Goal: Information Seeking & Learning: Compare options

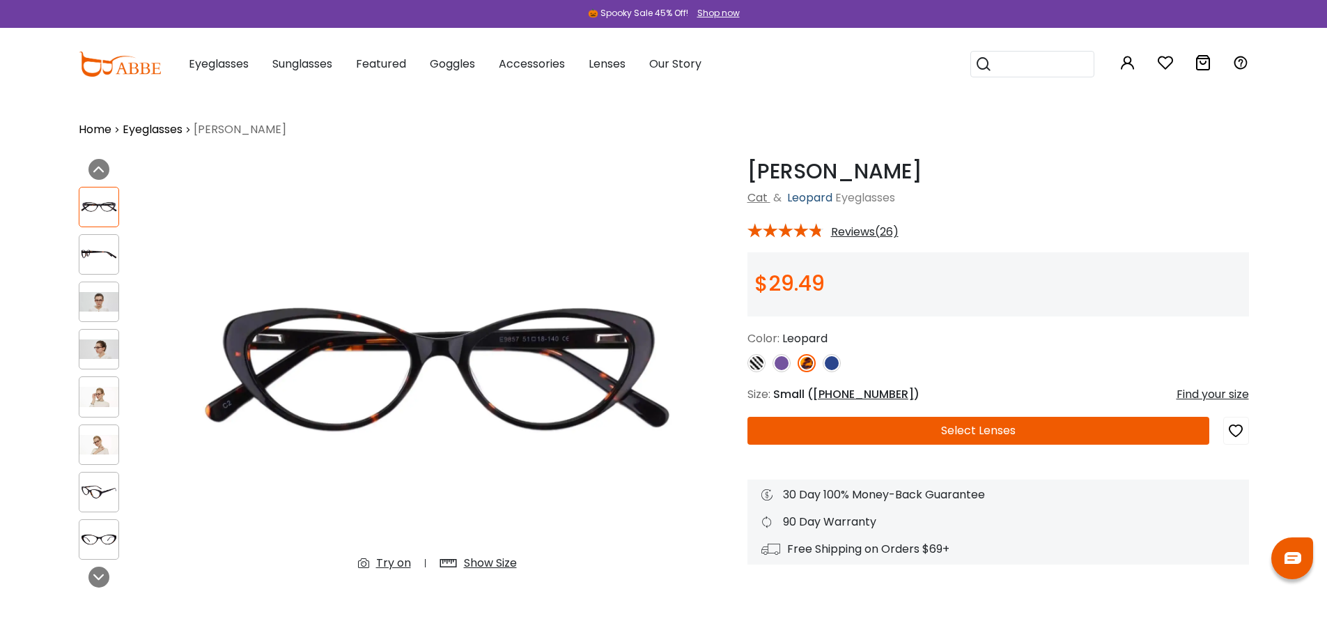
click at [816, 202] on link "Leopard" at bounding box center [809, 197] width 45 height 16
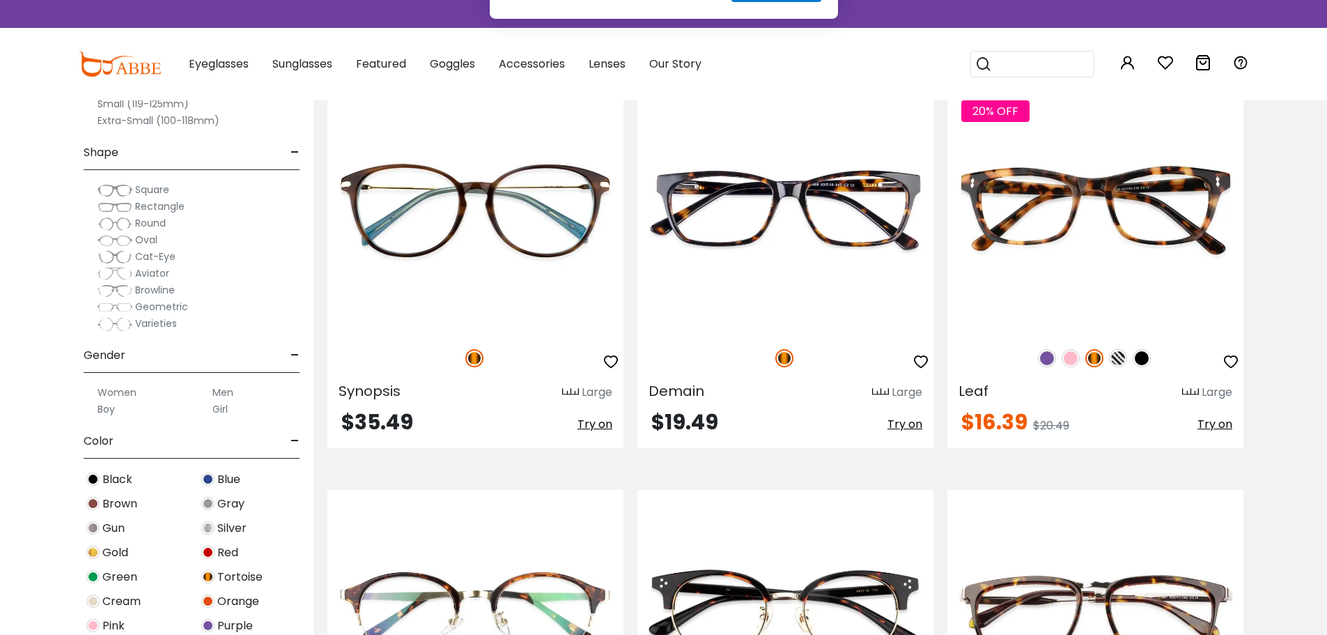
scroll to position [2368, 0]
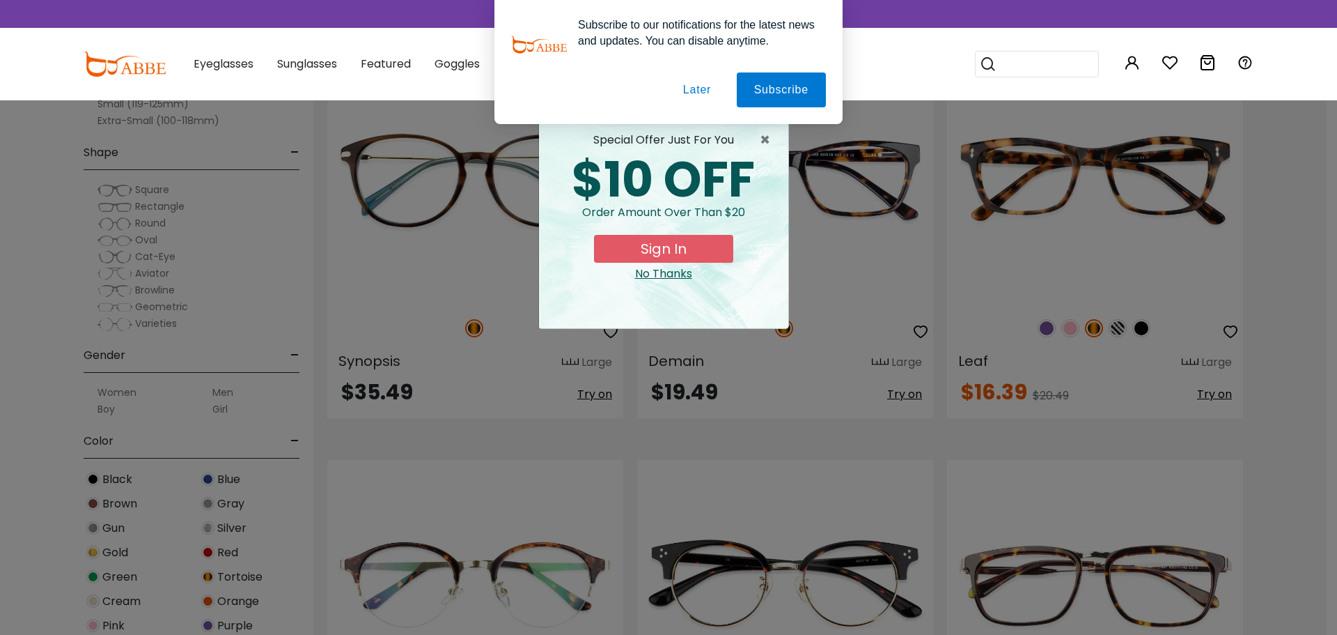
click at [696, 90] on button "Later" at bounding box center [697, 89] width 63 height 35
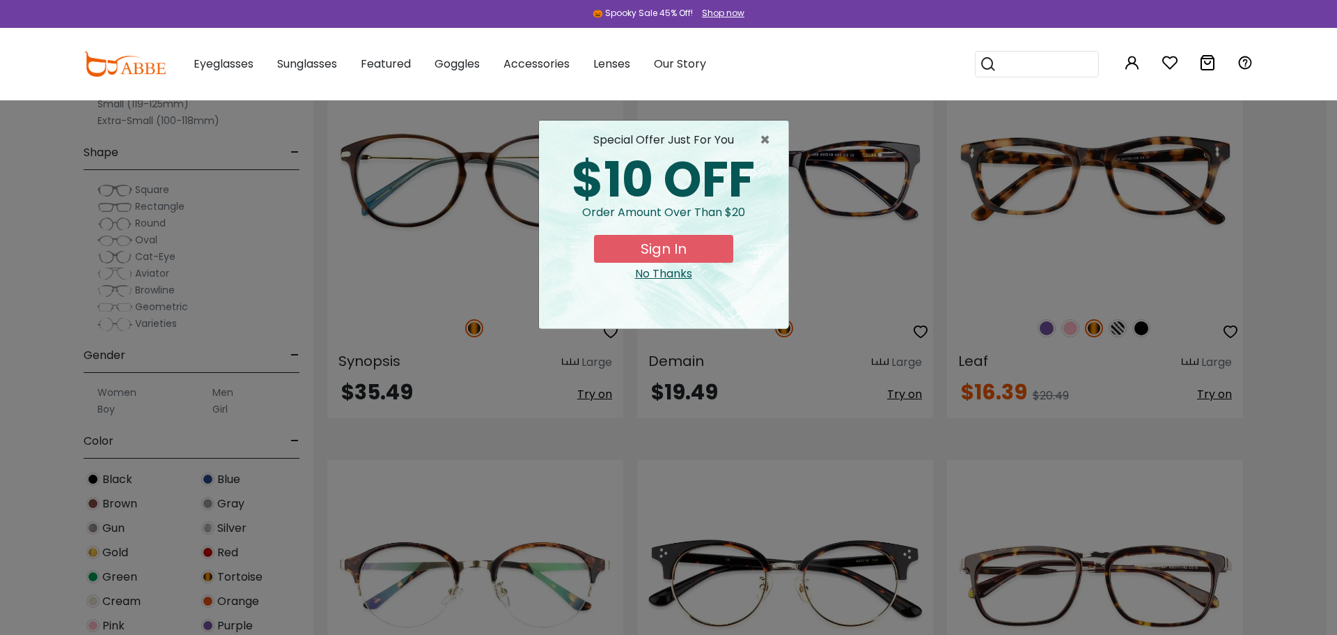
click at [664, 275] on div "No Thanks" at bounding box center [663, 273] width 227 height 17
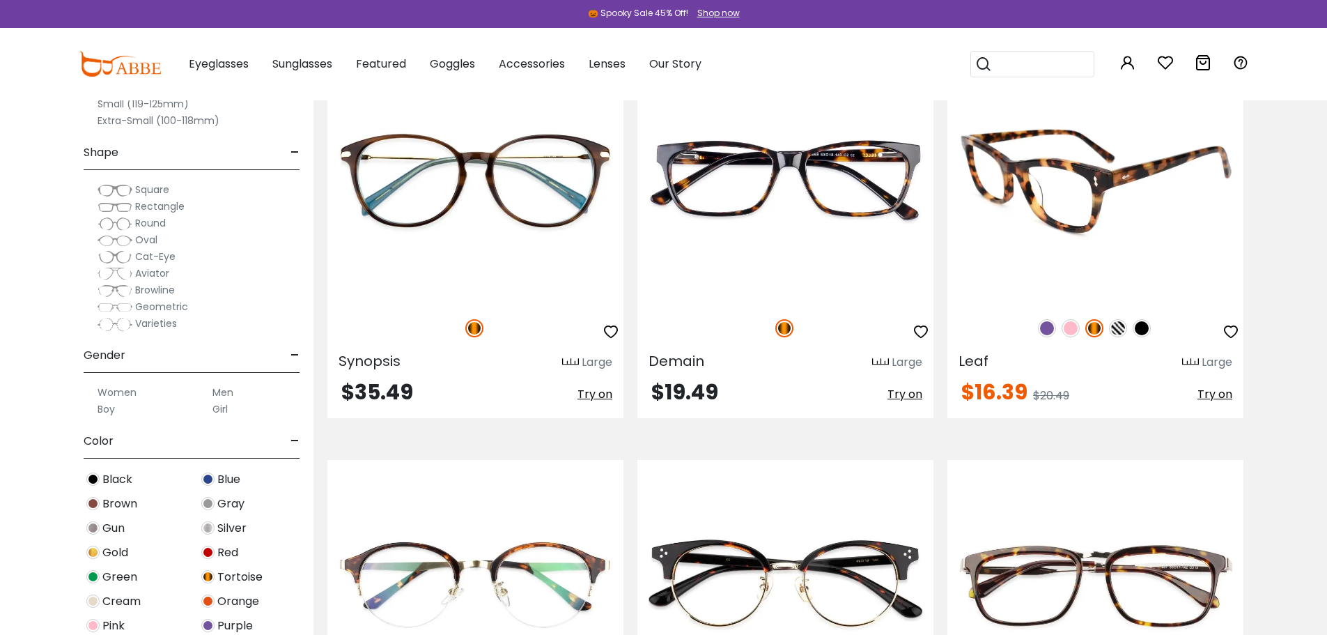
scroll to position [2299, 0]
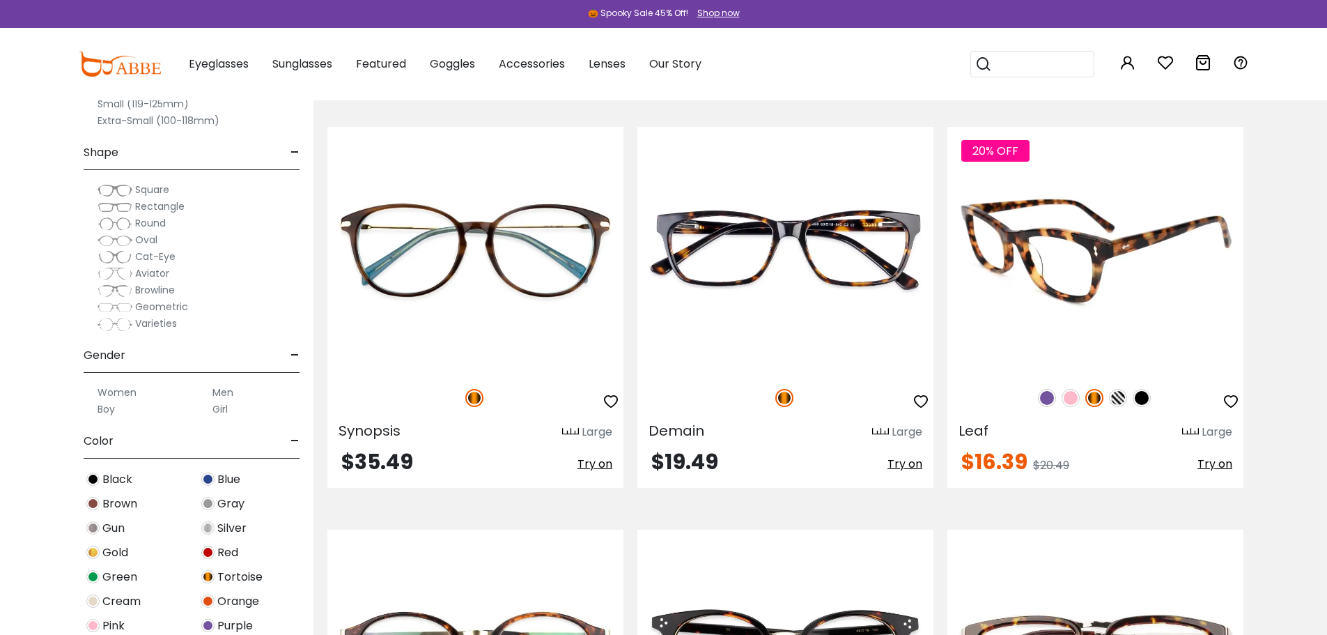
click at [999, 285] on img at bounding box center [1095, 250] width 296 height 247
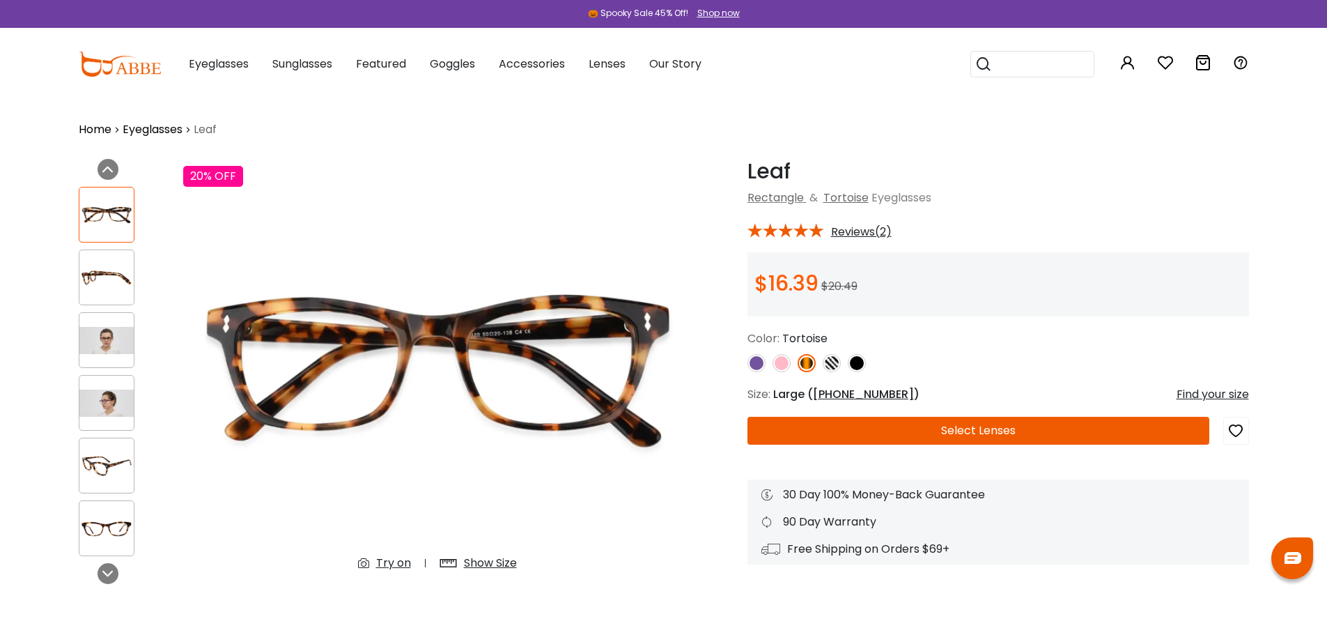
click at [99, 276] on img at bounding box center [106, 277] width 54 height 27
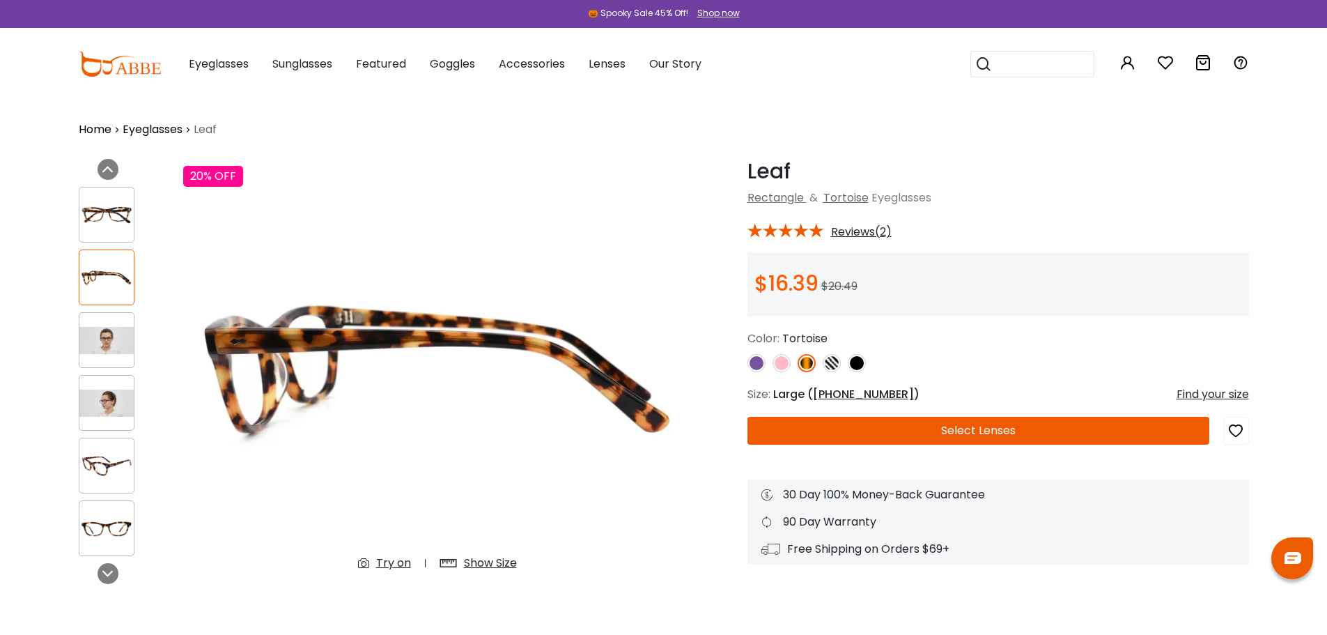
click at [101, 329] on img at bounding box center [106, 340] width 54 height 27
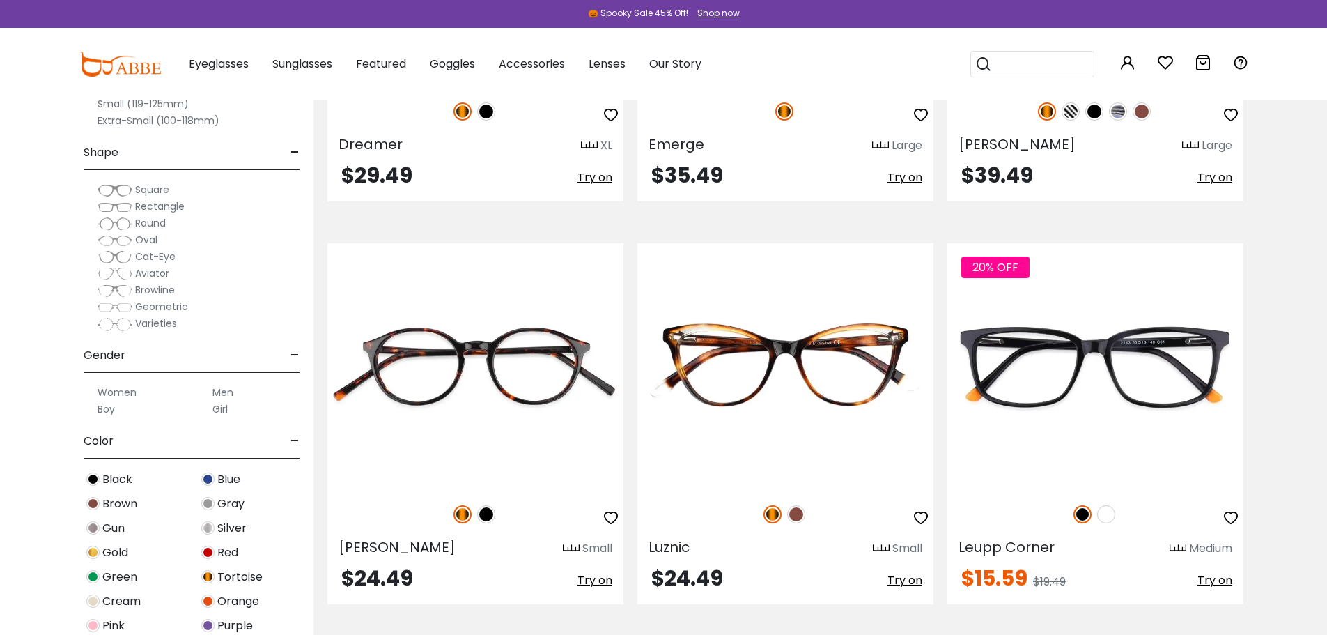
scroll to position [3068, 0]
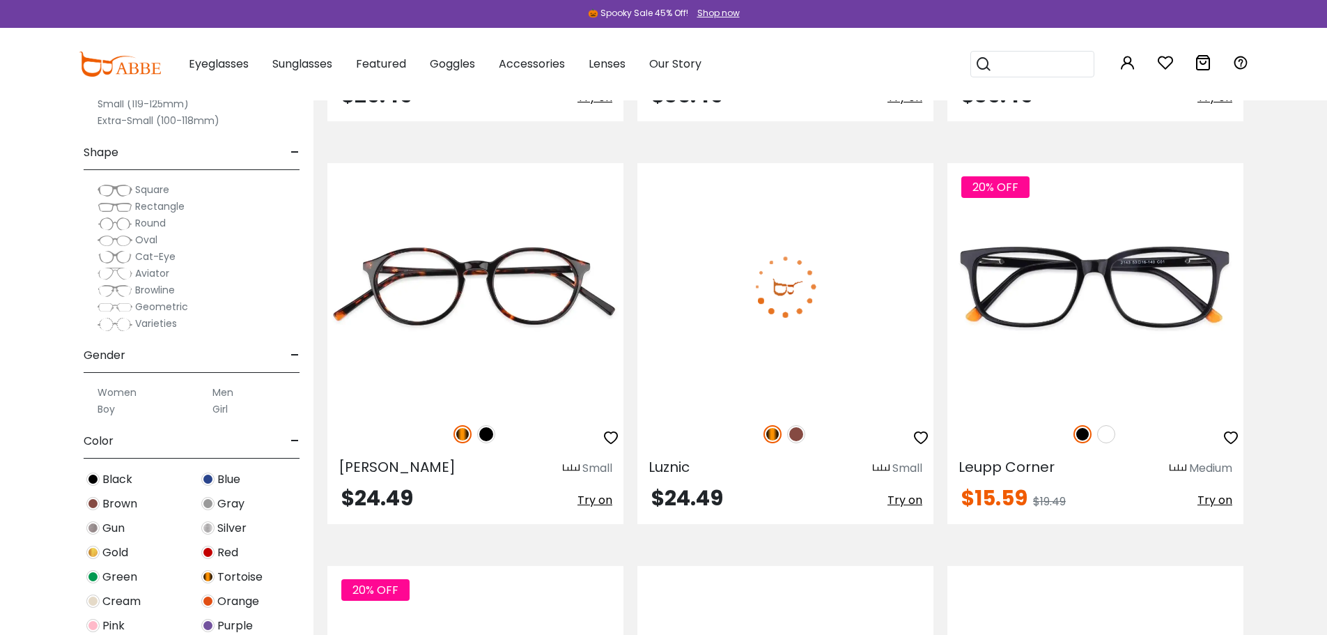
click at [817, 355] on img at bounding box center [785, 286] width 296 height 247
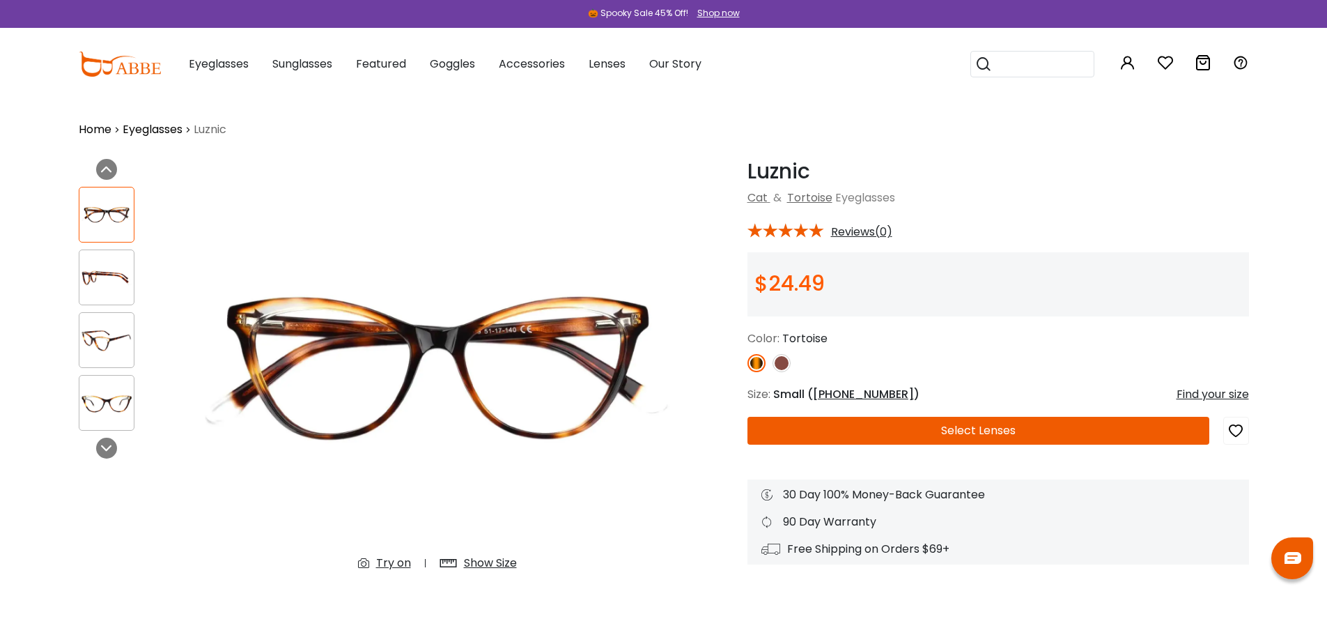
click at [93, 290] on img at bounding box center [106, 277] width 54 height 27
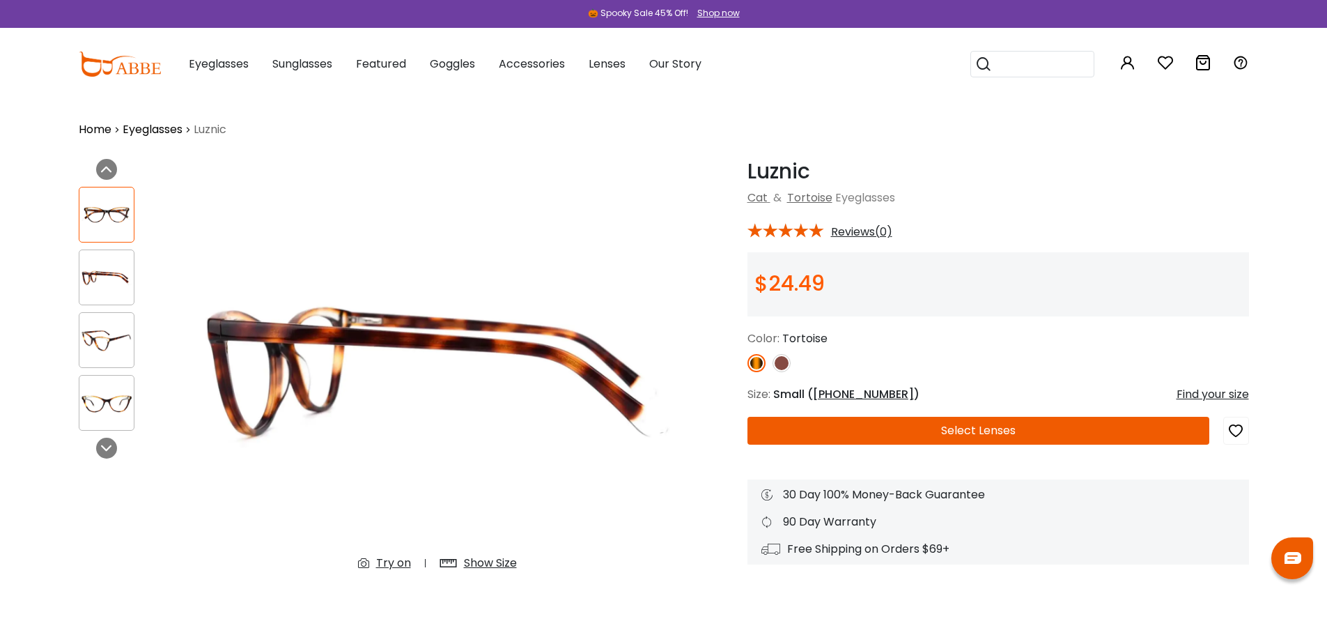
click at [107, 345] on img at bounding box center [106, 340] width 54 height 27
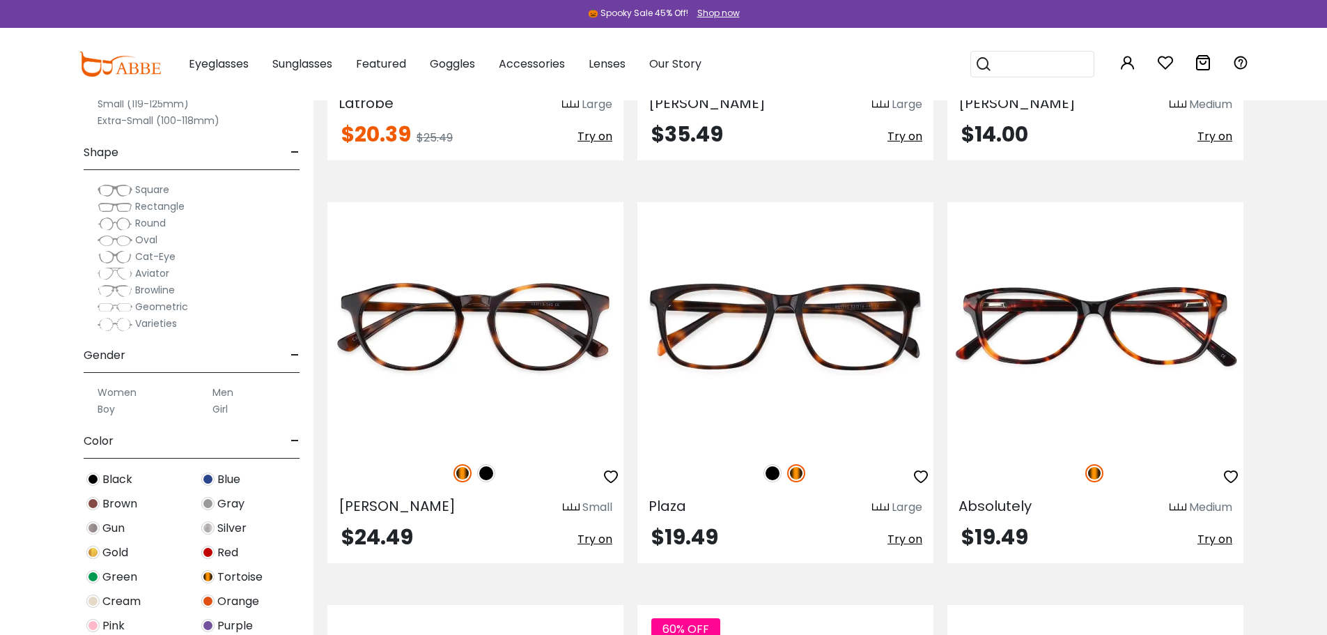
scroll to position [4043, 0]
